Goal: Find specific page/section: Find specific page/section

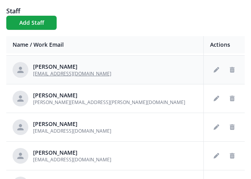
scroll to position [133, 0]
